Goal: Task Accomplishment & Management: Complete application form

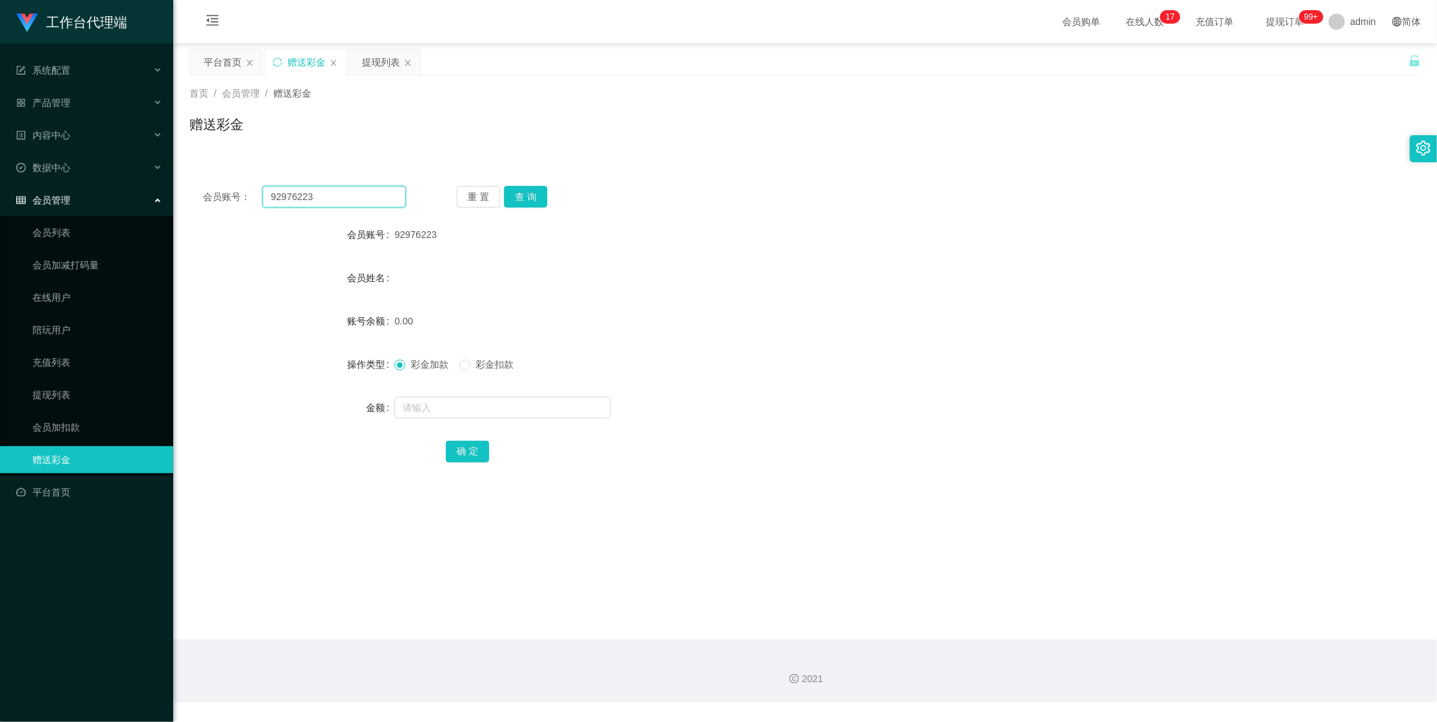
click at [379, 205] on input "92976223" at bounding box center [333, 197] width 143 height 22
drag, startPoint x: 526, startPoint y: 196, endPoint x: 514, endPoint y: 203, distance: 13.9
click at [526, 196] on button "查 询" at bounding box center [525, 197] width 43 height 22
click at [464, 392] on form "会员账号 92976223 会员姓名 账号余额 0.00 操作类型 彩金加款 彩金扣款 金额 确 定" at bounding box center [804, 342] width 1231 height 243
click at [461, 392] on form "会员账号 92976223 会员姓名 账号余额 0.00 操作类型 彩金加款 彩金扣款 金额 确 定" at bounding box center [804, 342] width 1231 height 243
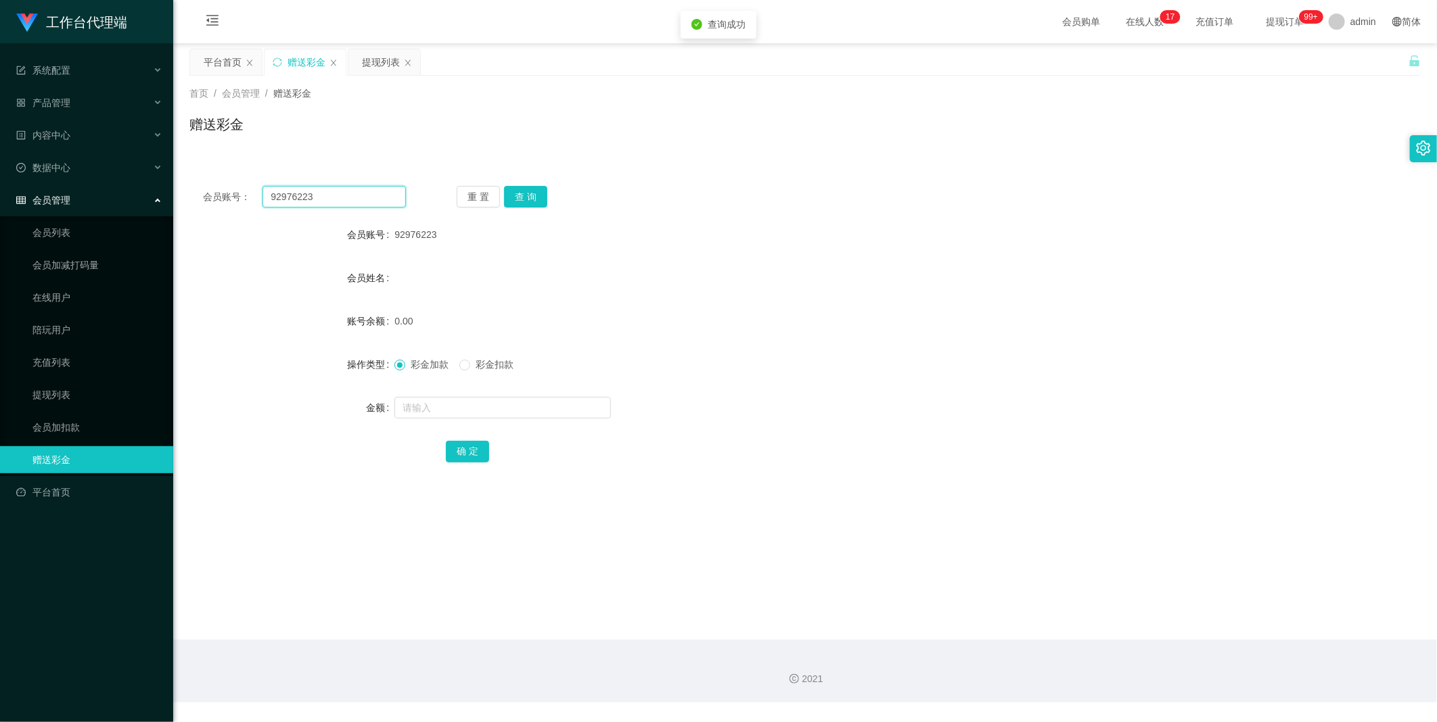
drag, startPoint x: 315, startPoint y: 204, endPoint x: 329, endPoint y: 204, distance: 13.5
click at [319, 204] on input "92976223" at bounding box center [333, 197] width 143 height 22
click at [509, 195] on button "查 询" at bounding box center [525, 197] width 43 height 22
click at [450, 394] on div at bounding box center [753, 407] width 718 height 27
click at [448, 402] on input "text" at bounding box center [502, 408] width 216 height 22
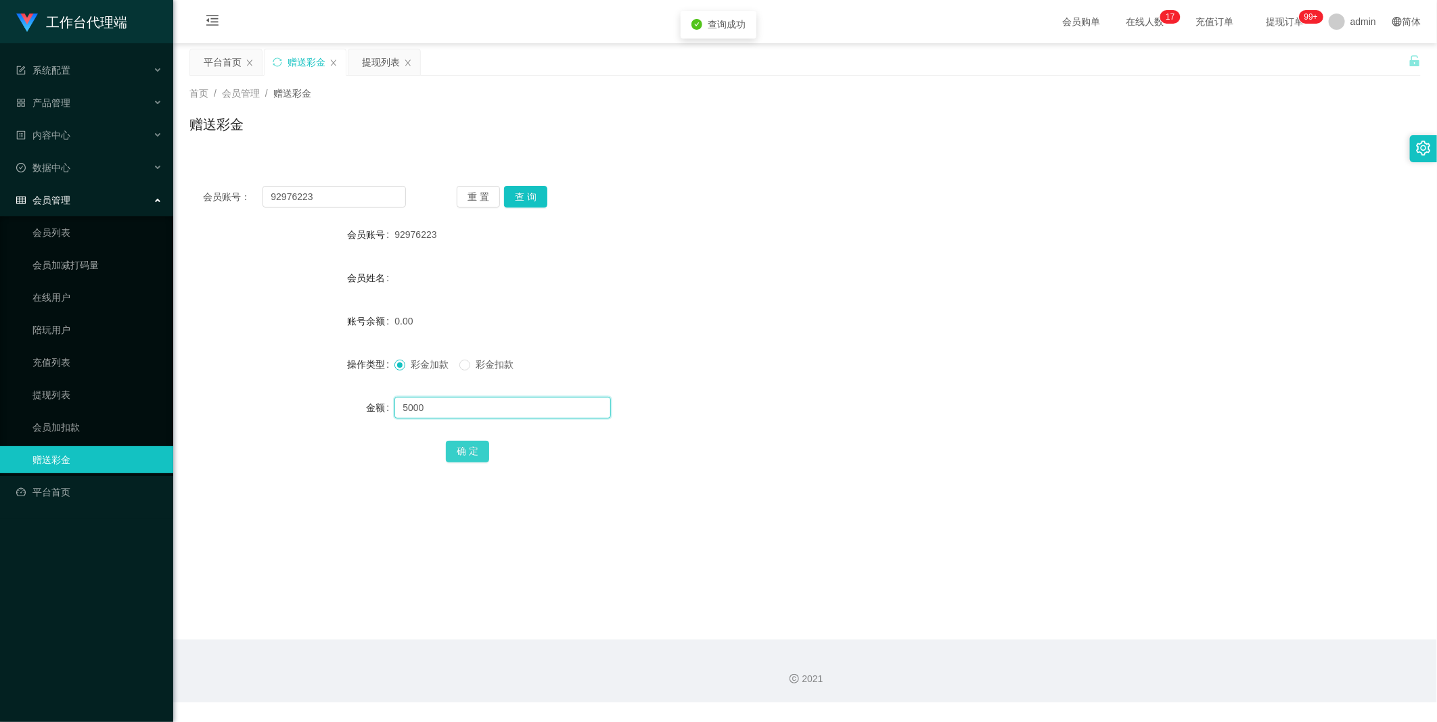
type input "5000"
click at [457, 450] on button "确 定" at bounding box center [467, 452] width 43 height 22
click at [523, 194] on button "查 询" at bounding box center [525, 197] width 43 height 22
click at [535, 192] on button "查 询" at bounding box center [525, 197] width 43 height 22
click at [535, 191] on button "查 询" at bounding box center [525, 197] width 43 height 22
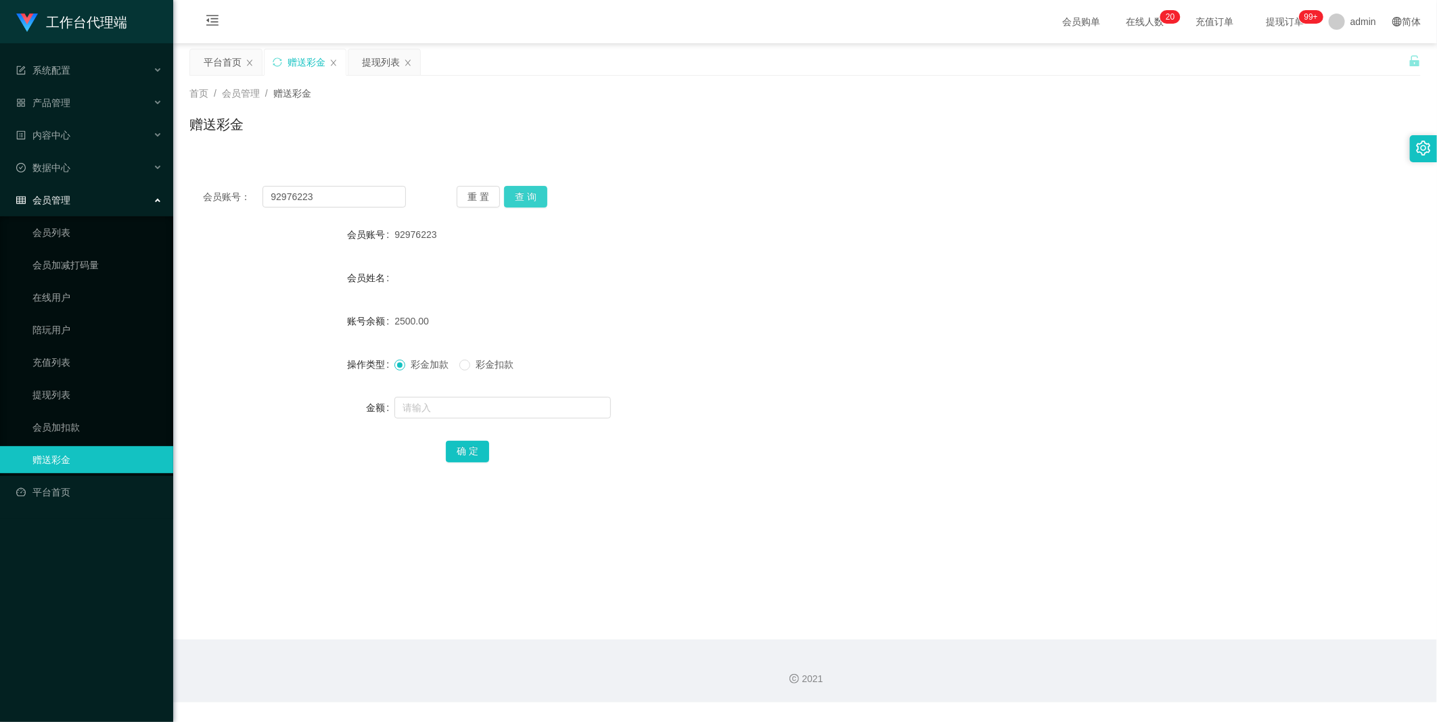
click at [532, 193] on button "查 询" at bounding box center [525, 197] width 43 height 22
click at [526, 187] on button "查 询" at bounding box center [525, 197] width 43 height 22
click at [526, 187] on div "重 置 查 询" at bounding box center [558, 197] width 203 height 22
click at [526, 187] on button "查 询" at bounding box center [525, 197] width 43 height 22
click at [356, 252] on form "会员账号 92976223 会员姓名 账号余额 7500.00 操作类型 彩金加款 彩金扣款 金额 确 定" at bounding box center [804, 342] width 1231 height 243
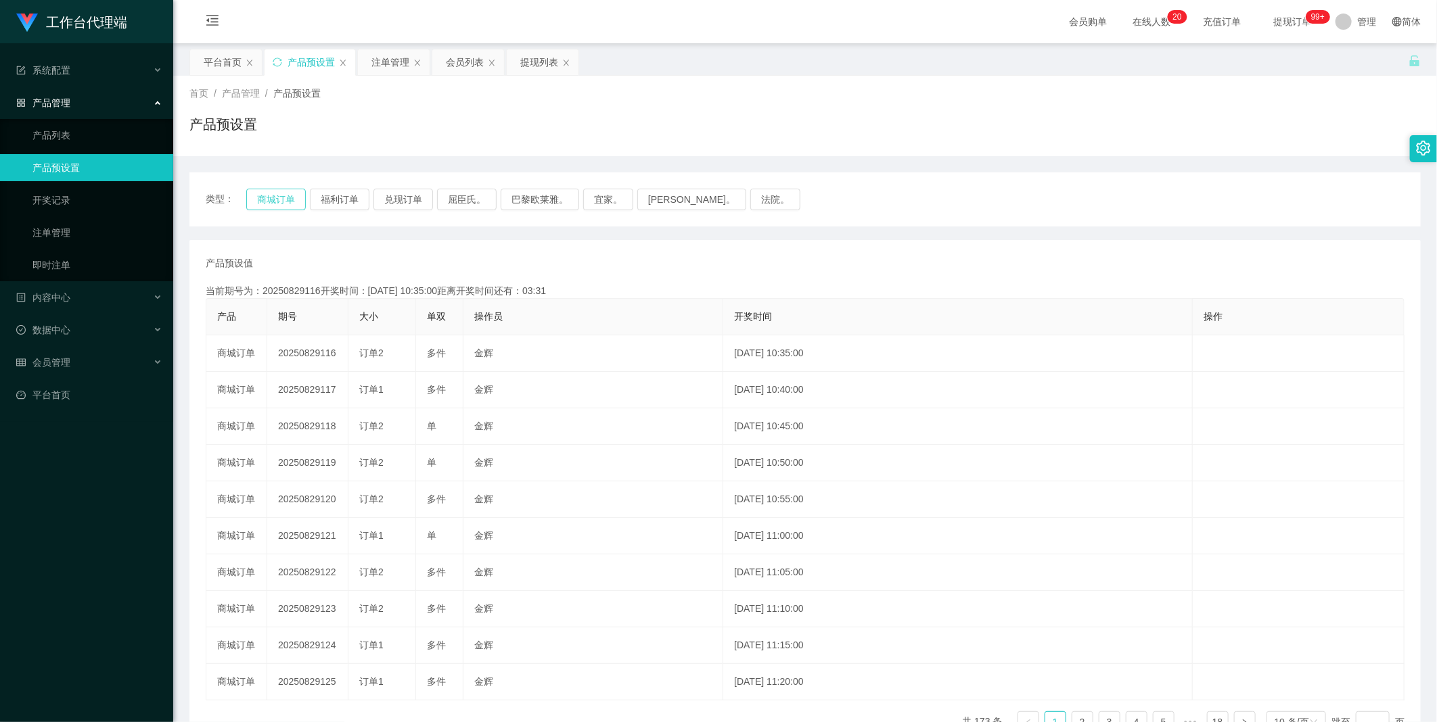
click at [278, 207] on button "商城订单" at bounding box center [276, 200] width 60 height 22
click at [278, 206] on button "商城订单" at bounding box center [276, 200] width 60 height 22
